Goal: Task Accomplishment & Management: Use online tool/utility

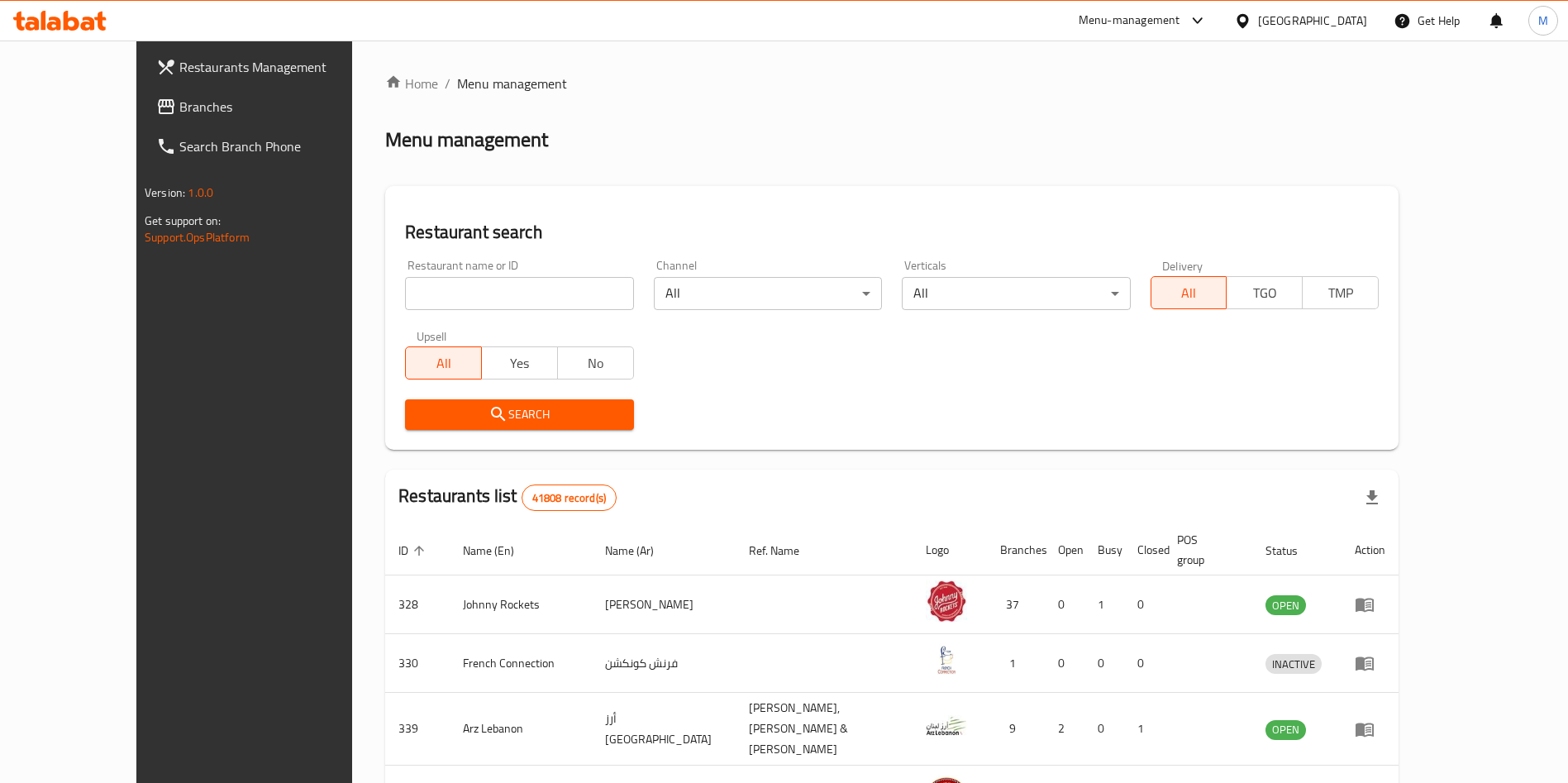
click at [542, 295] on input "search" at bounding box center [519, 293] width 228 height 33
type input "[PERSON_NAME]"
click button "Search" at bounding box center [519, 414] width 228 height 31
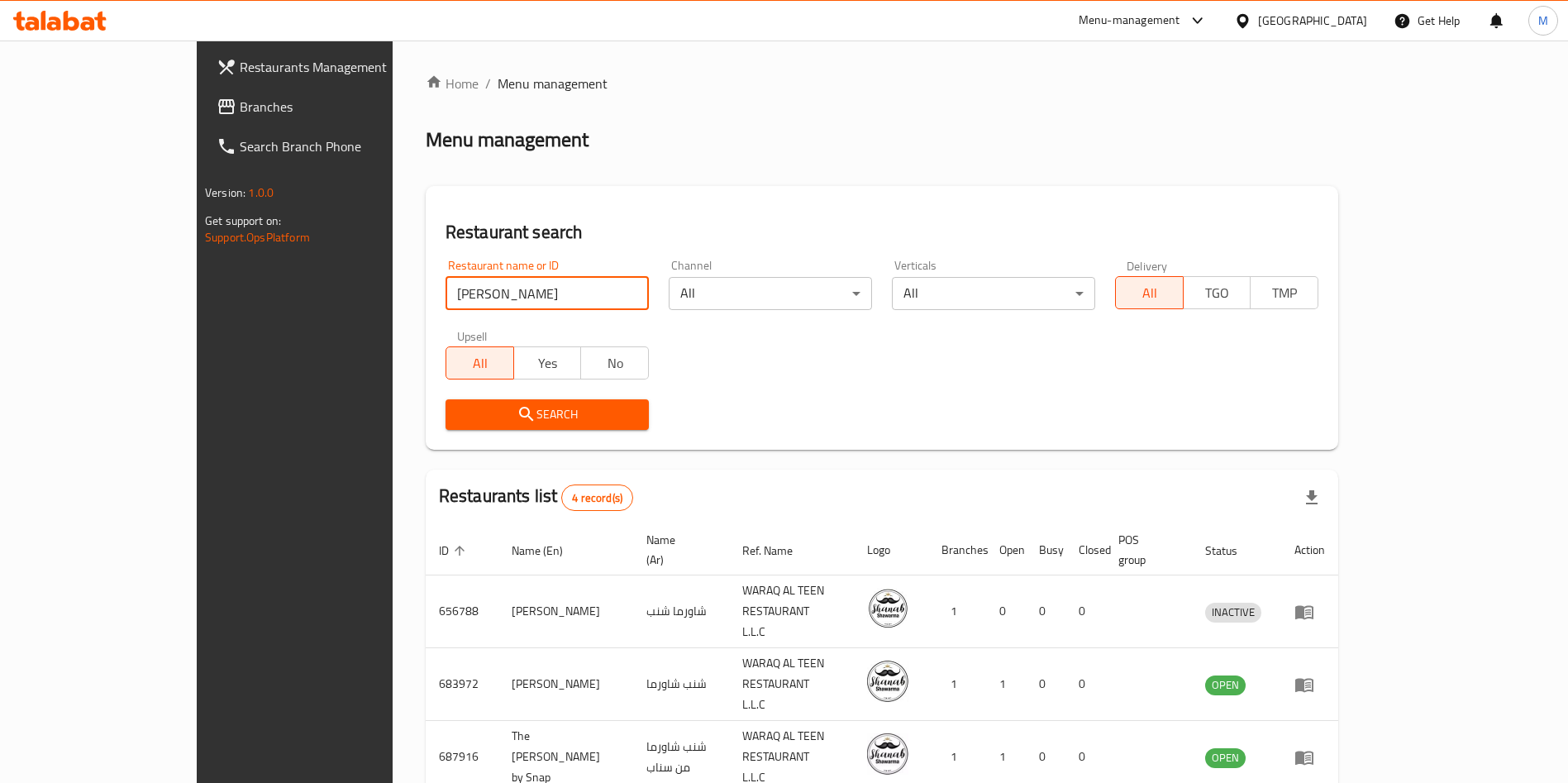
scroll to position [99, 0]
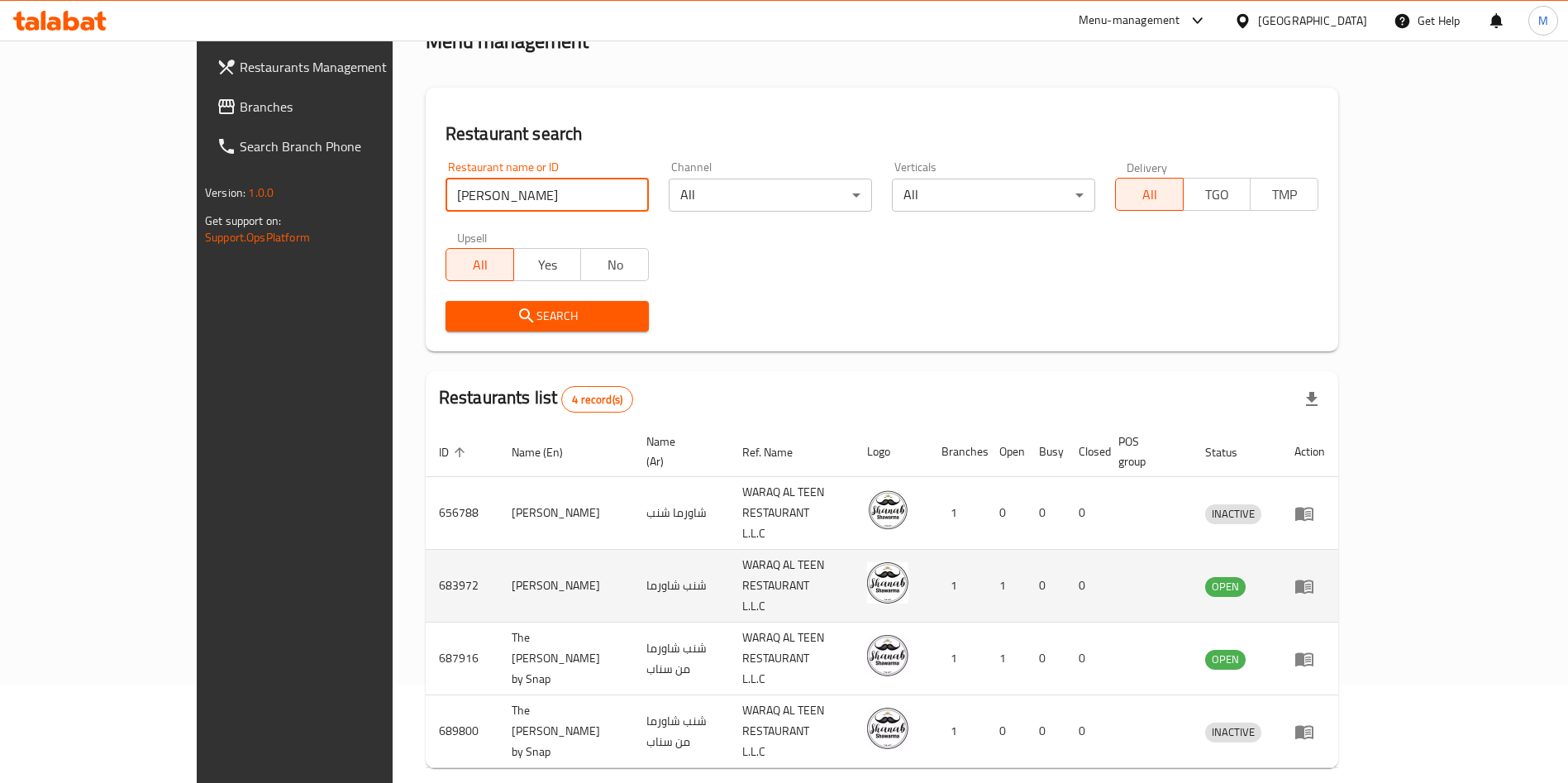
click at [1314, 579] on icon "enhanced table" at bounding box center [1305, 586] width 18 height 14
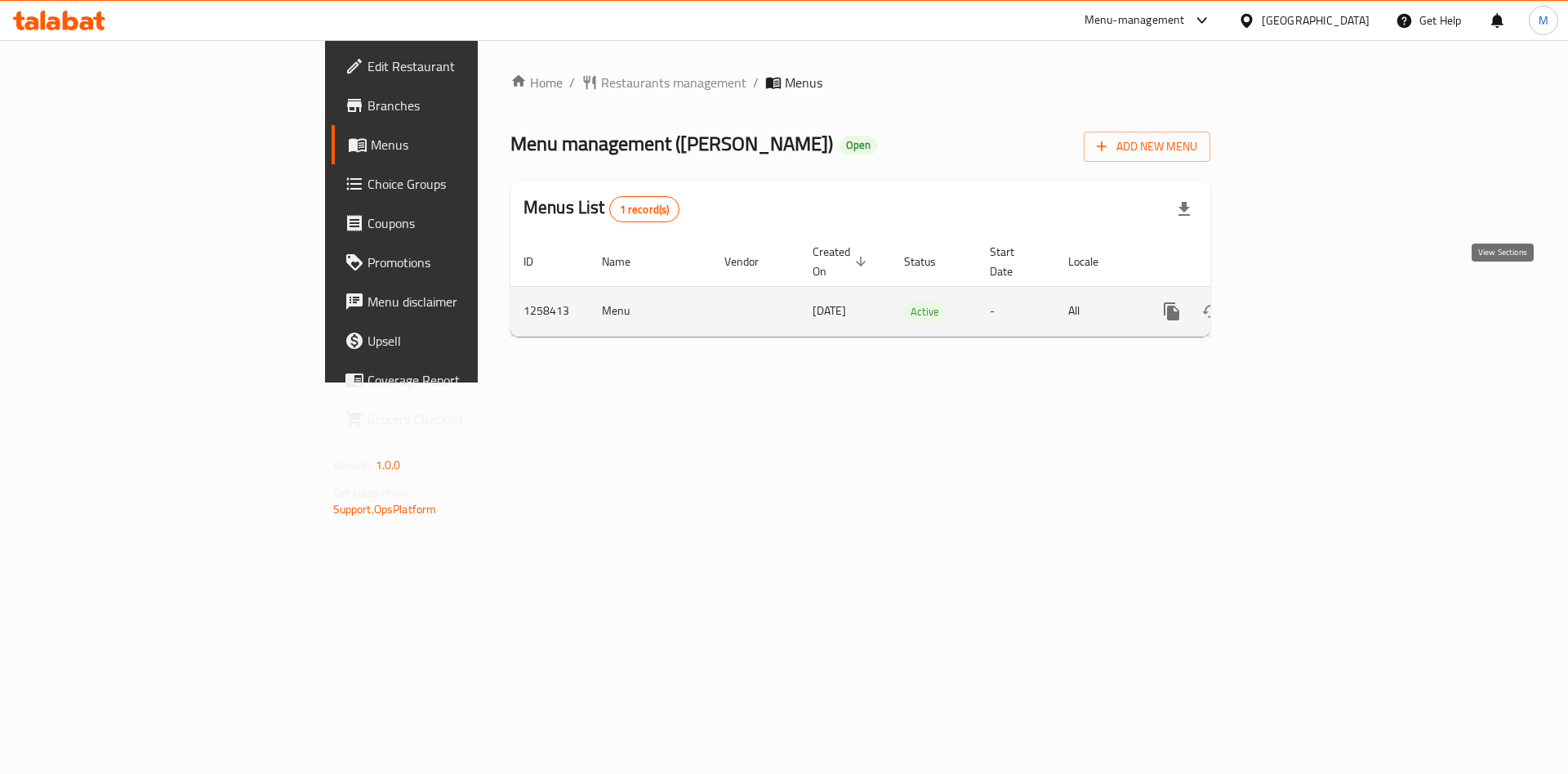
click at [1300, 302] on icon "enhanced table" at bounding box center [1290, 311] width 20 height 20
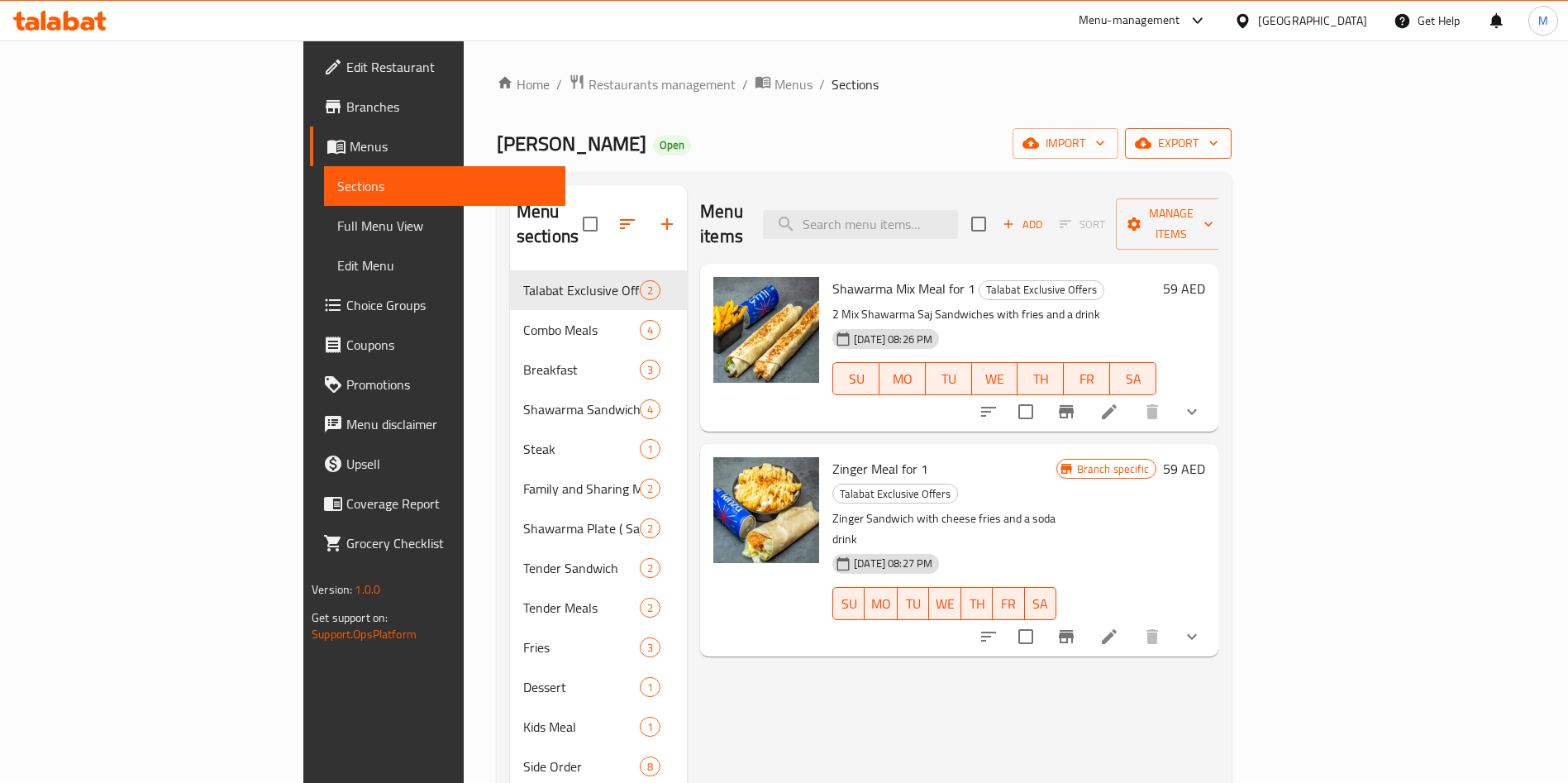
click at [1219, 141] on span "export" at bounding box center [1179, 143] width 80 height 21
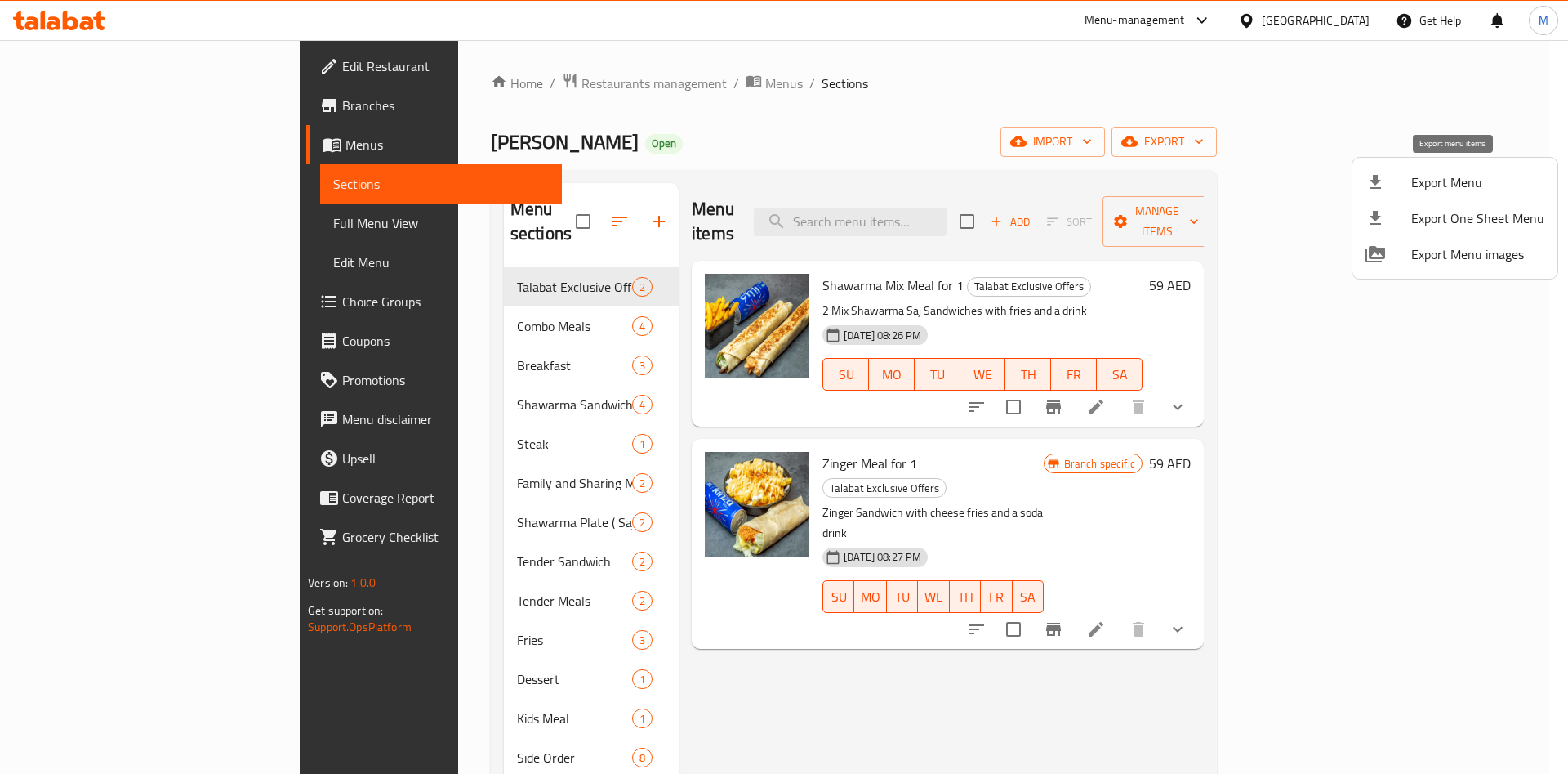
click at [1403, 188] on div at bounding box center [1388, 183] width 45 height 20
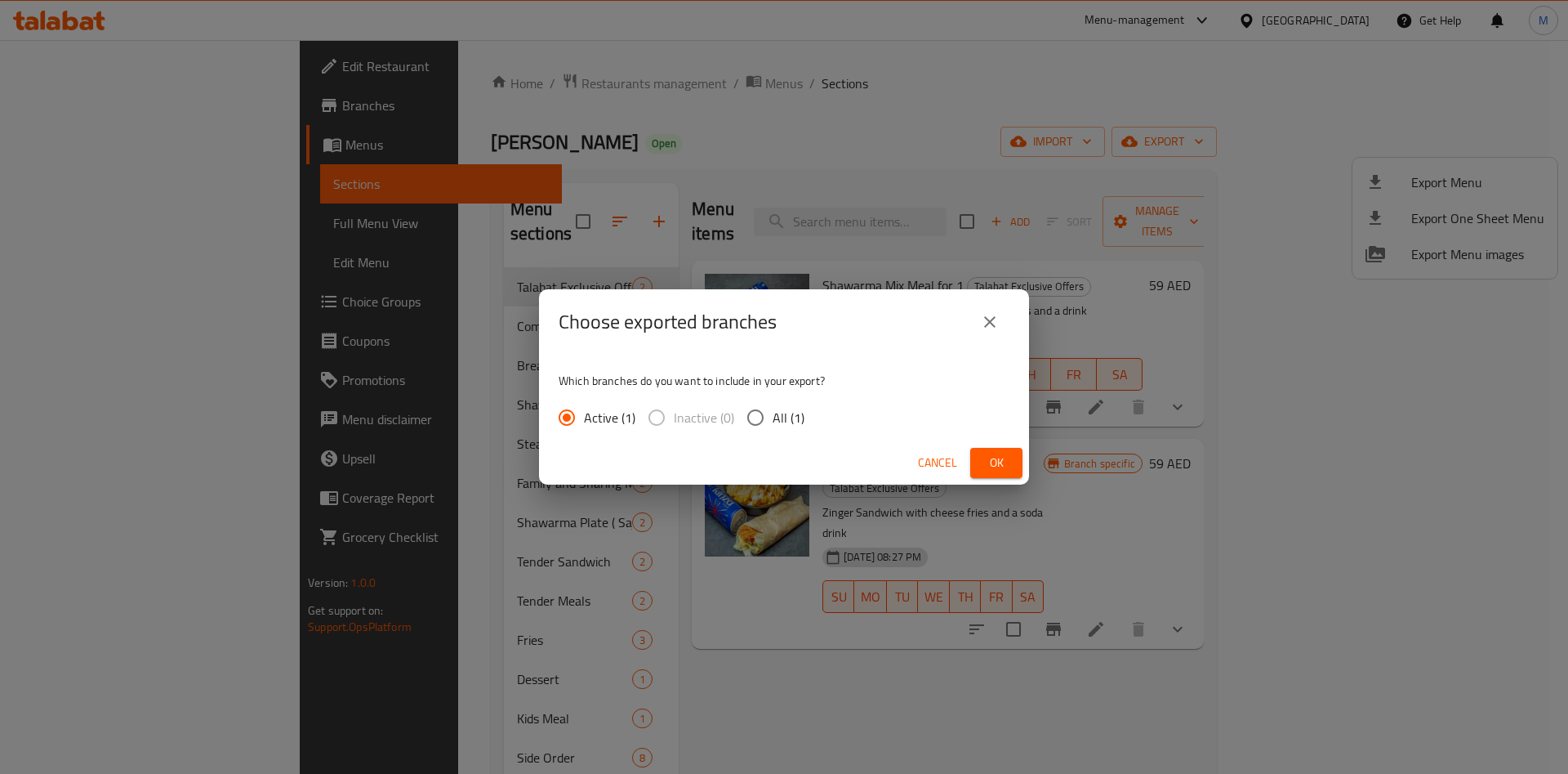
click at [991, 459] on span "Ok" at bounding box center [997, 463] width 26 height 21
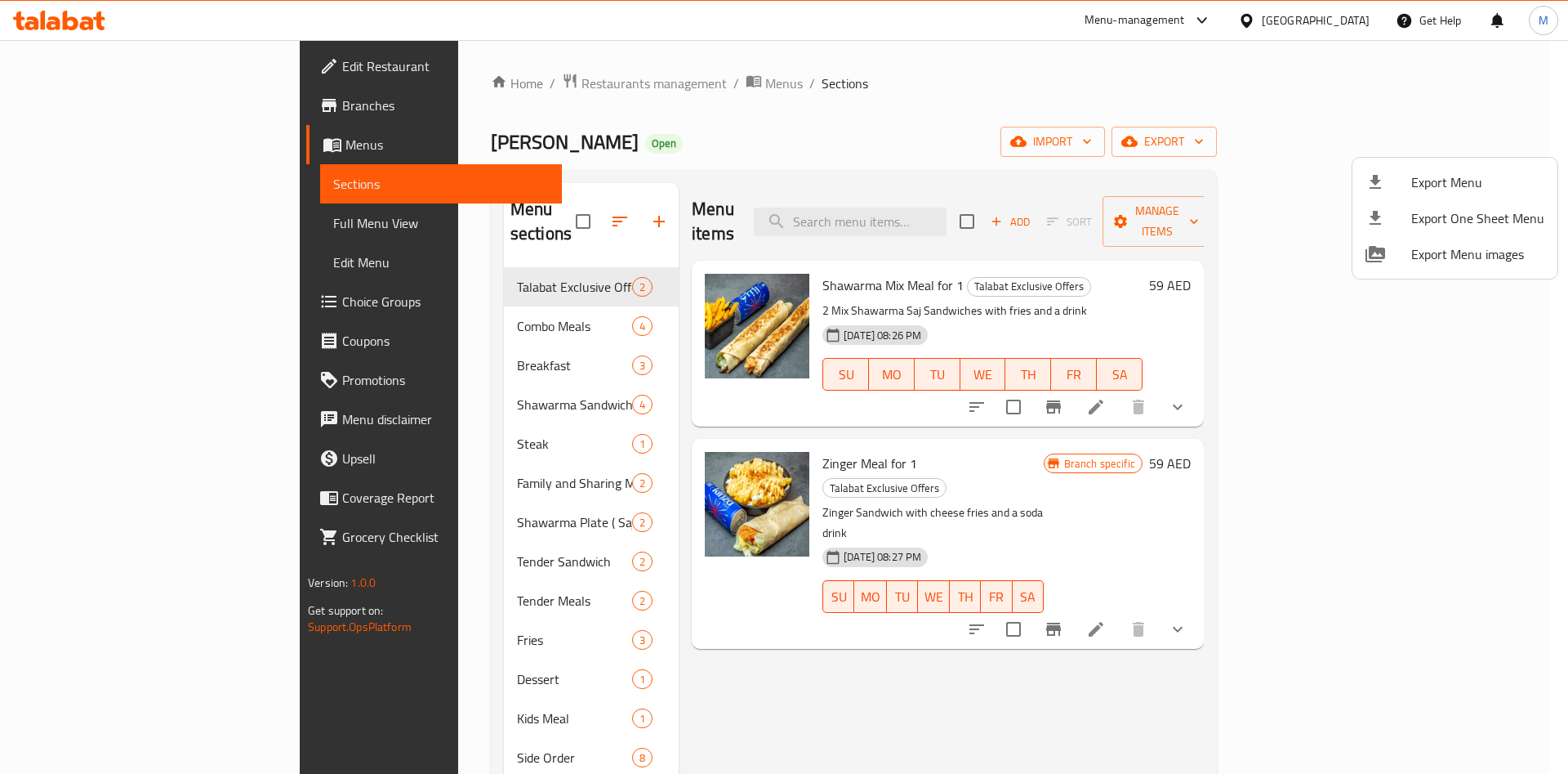
click at [680, 697] on div at bounding box center [784, 387] width 1568 height 774
